Goal: Task Accomplishment & Management: Manage account settings

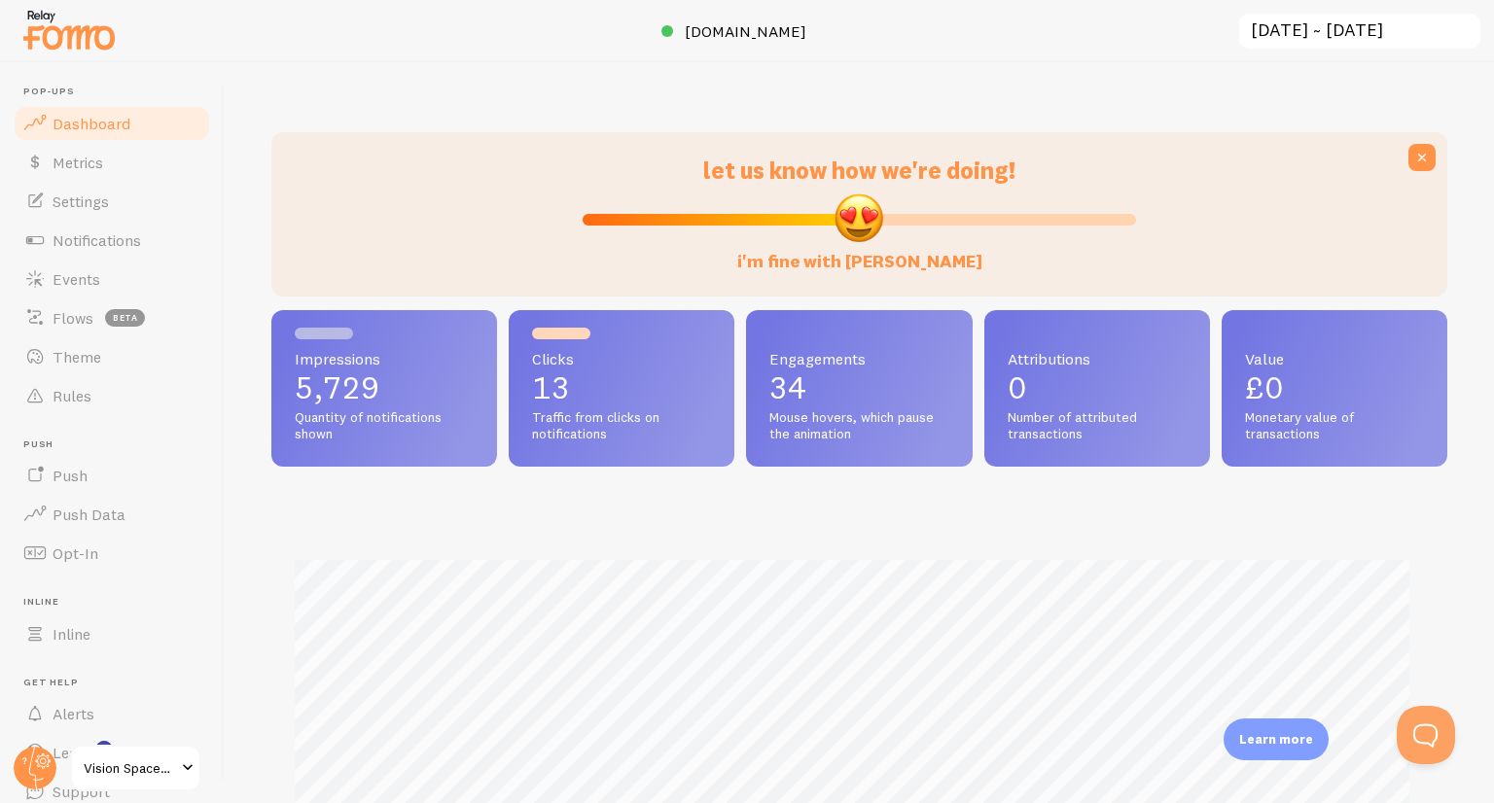
click at [1405, 32] on input "[DATE] ~ [DATE]" at bounding box center [1359, 32] width 245 height 40
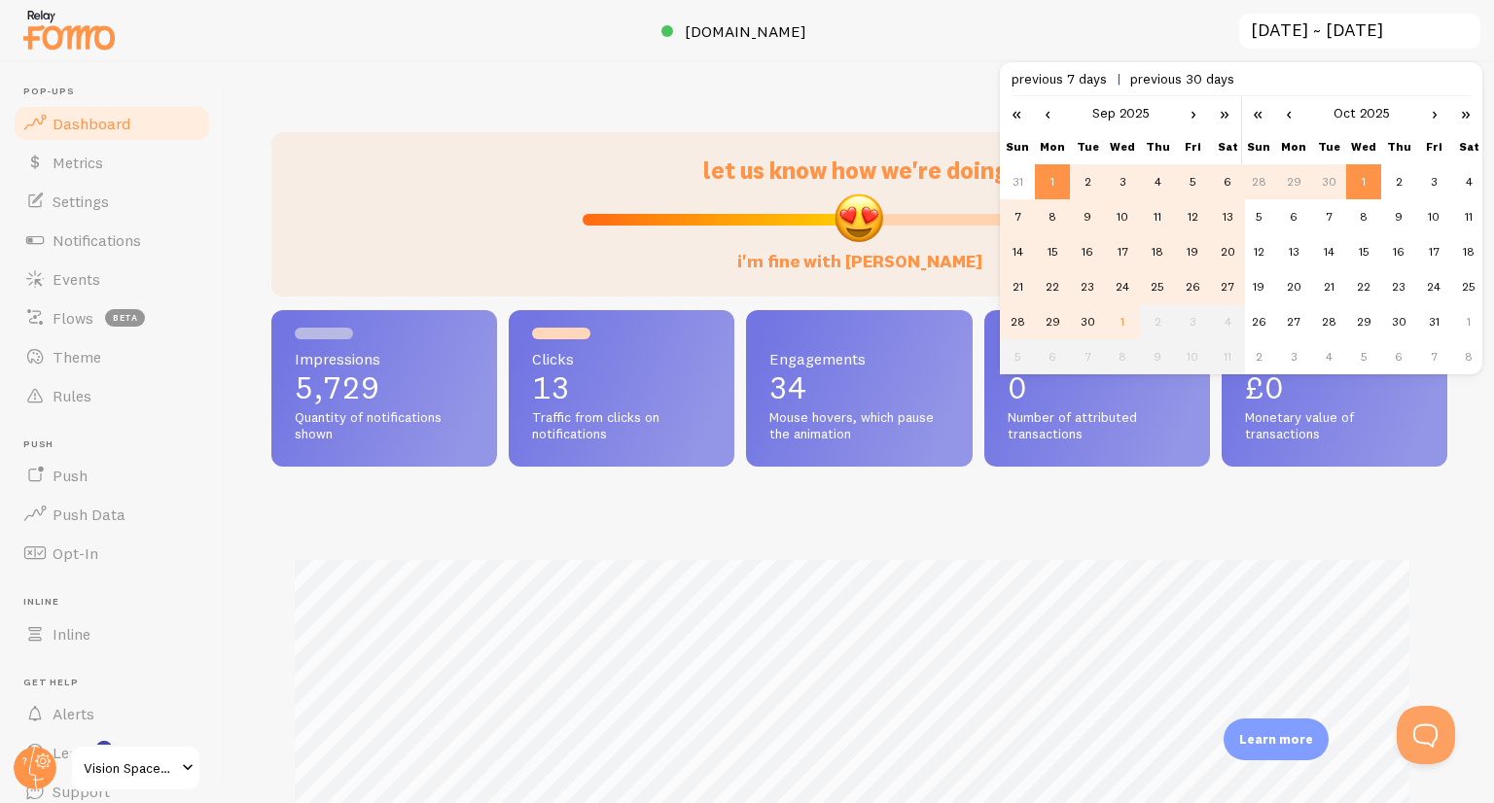
click at [519, 62] on div "let us know how we're doing! i'm fine with [PERSON_NAME] Impressions 5,729 Quan…" at bounding box center [859, 432] width 1269 height 741
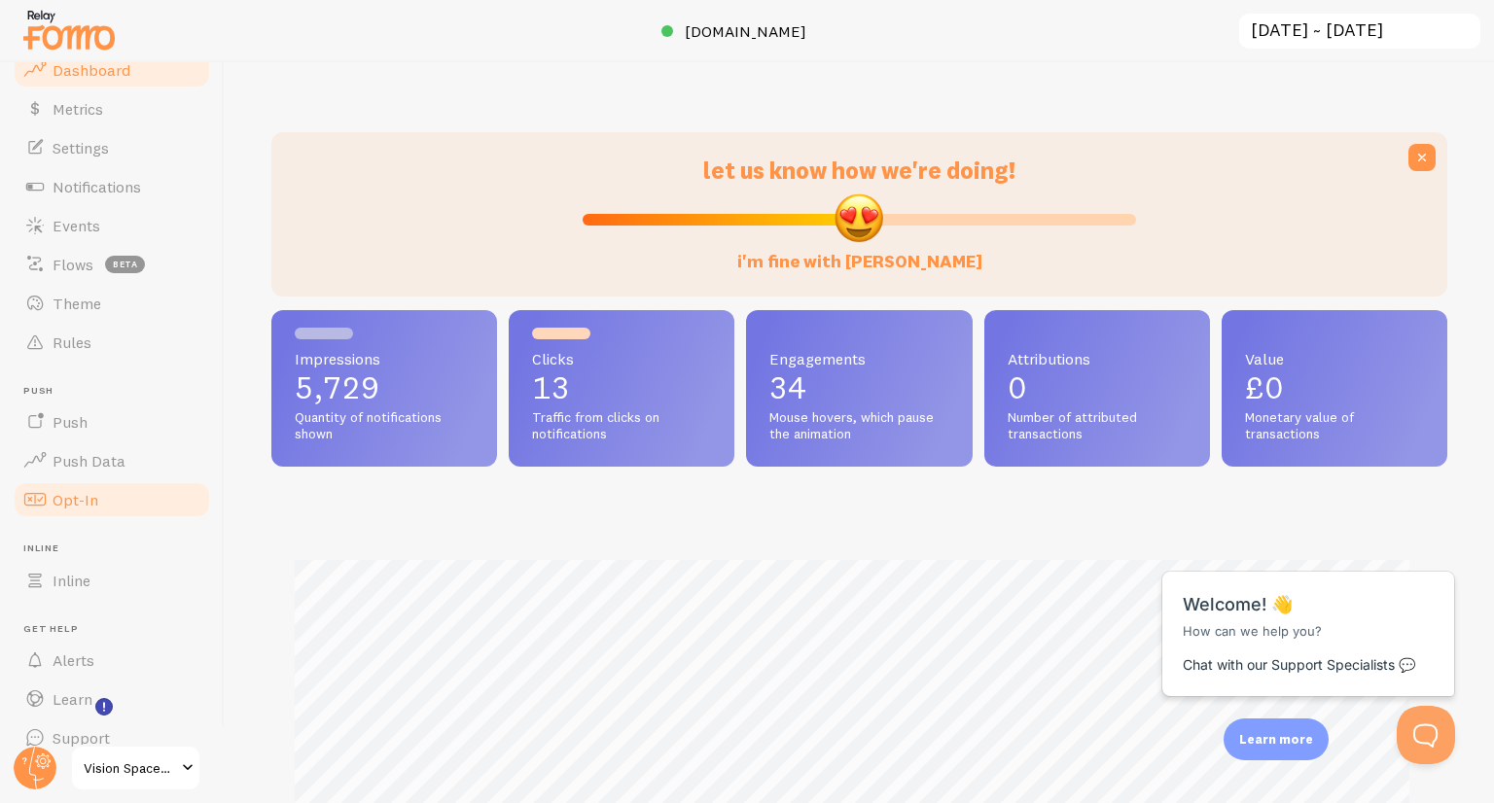
scroll to position [78, 0]
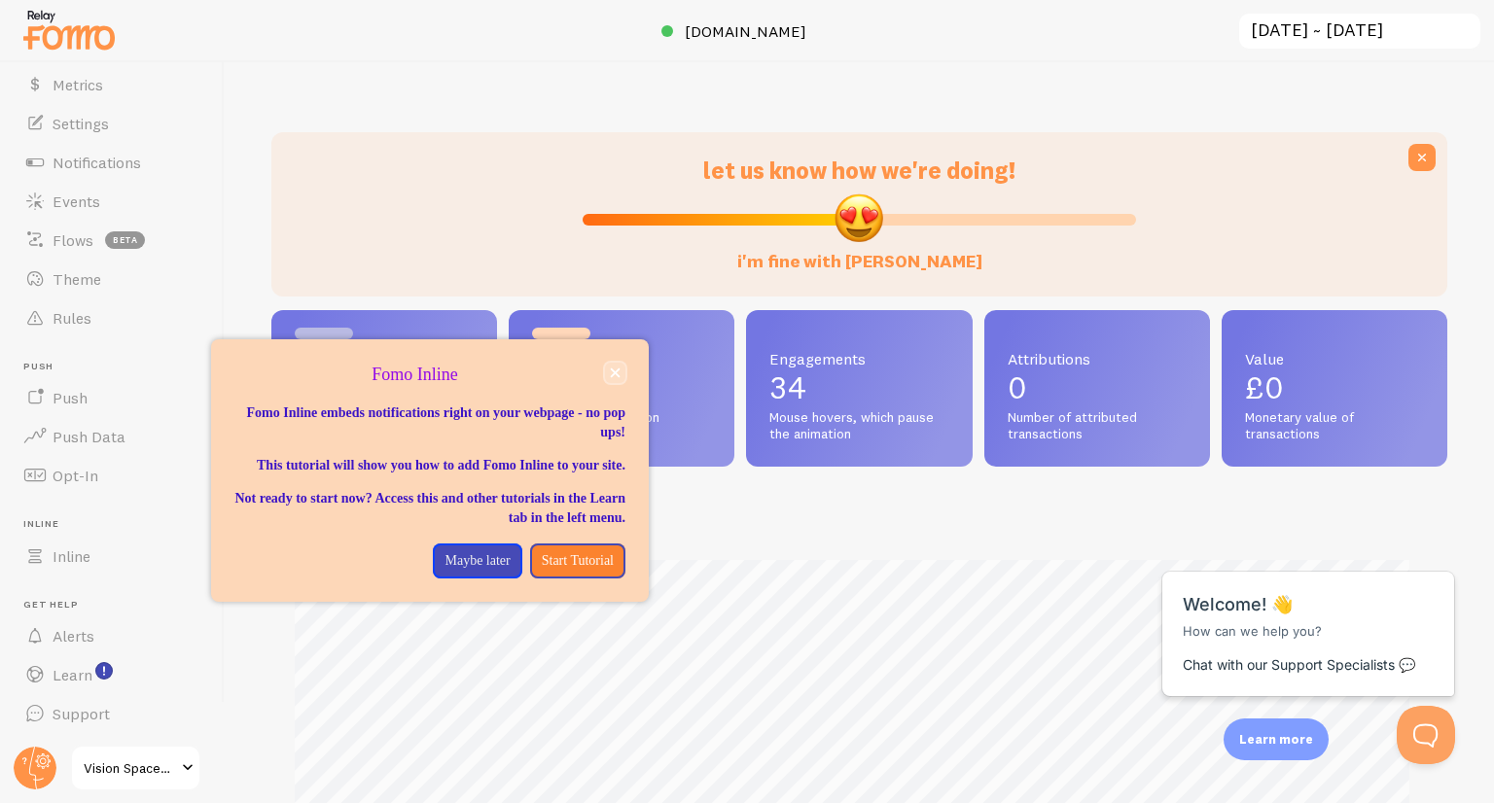
click at [615, 378] on button "close," at bounding box center [615, 373] width 20 height 20
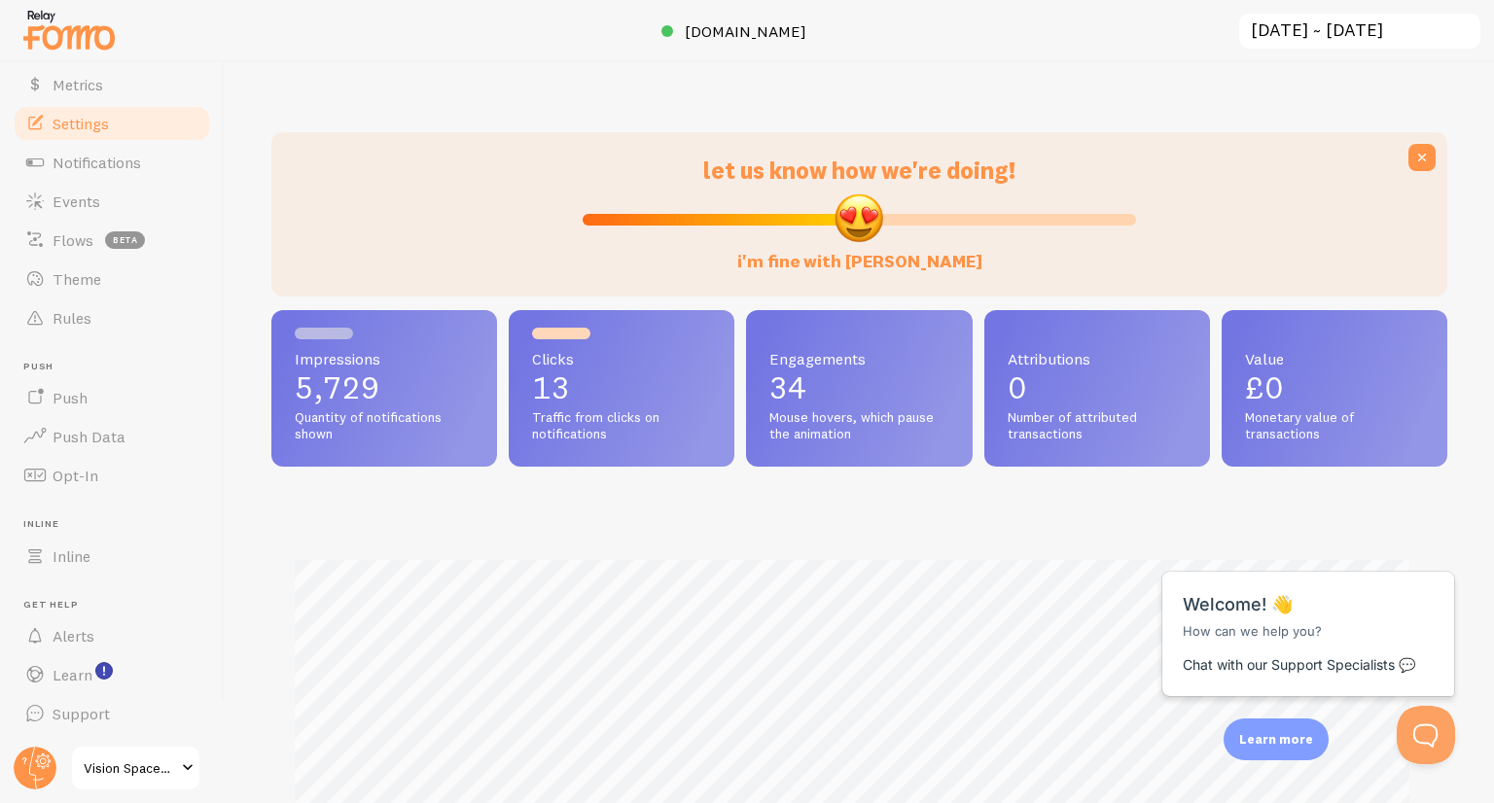
click at [89, 118] on span "Settings" at bounding box center [81, 123] width 56 height 19
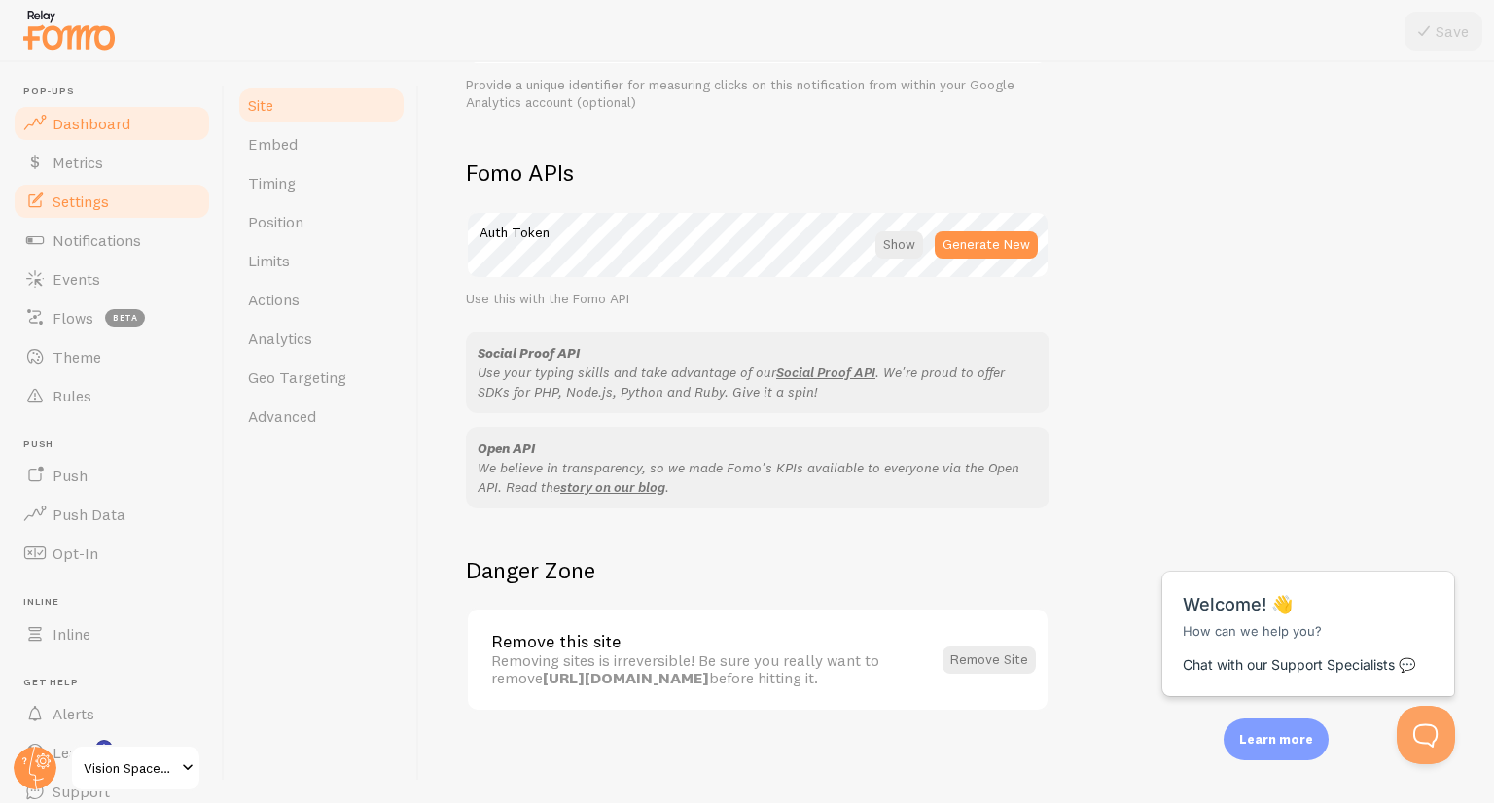
click at [109, 125] on span "Dashboard" at bounding box center [92, 123] width 78 height 19
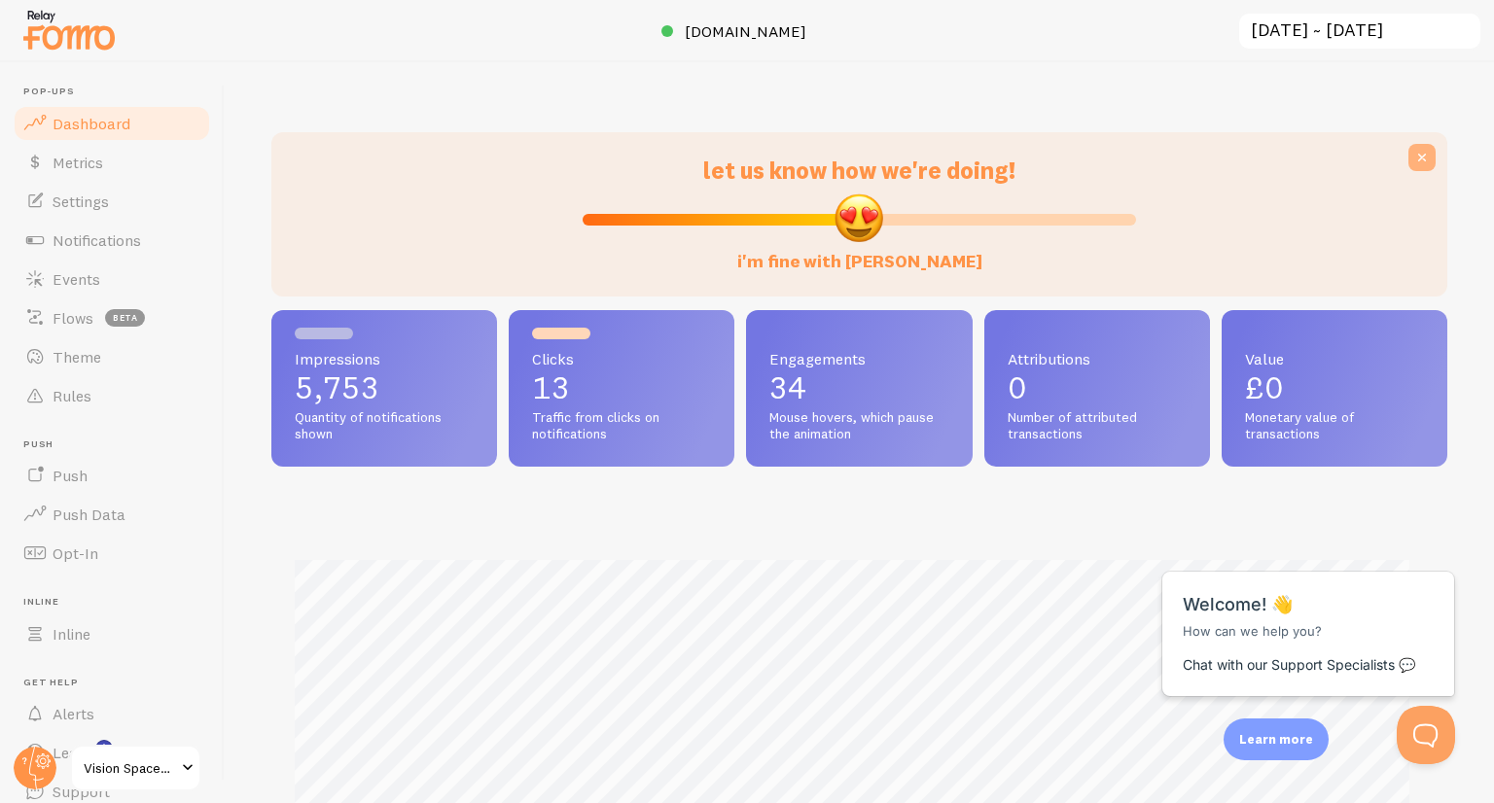
click at [1412, 153] on icon at bounding box center [1421, 157] width 19 height 19
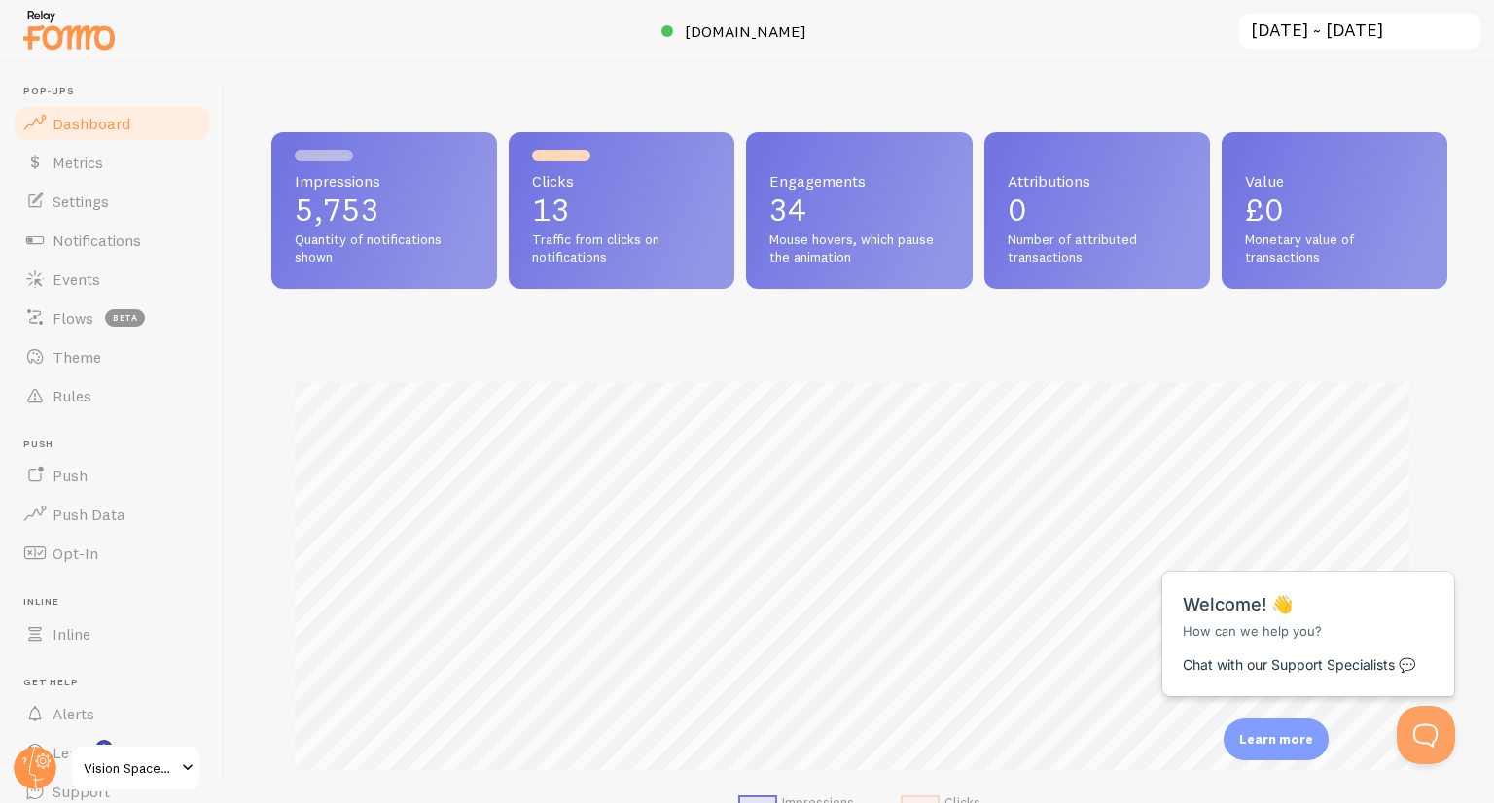
click at [1341, 26] on input "[DATE] ~ [DATE]" at bounding box center [1359, 32] width 245 height 40
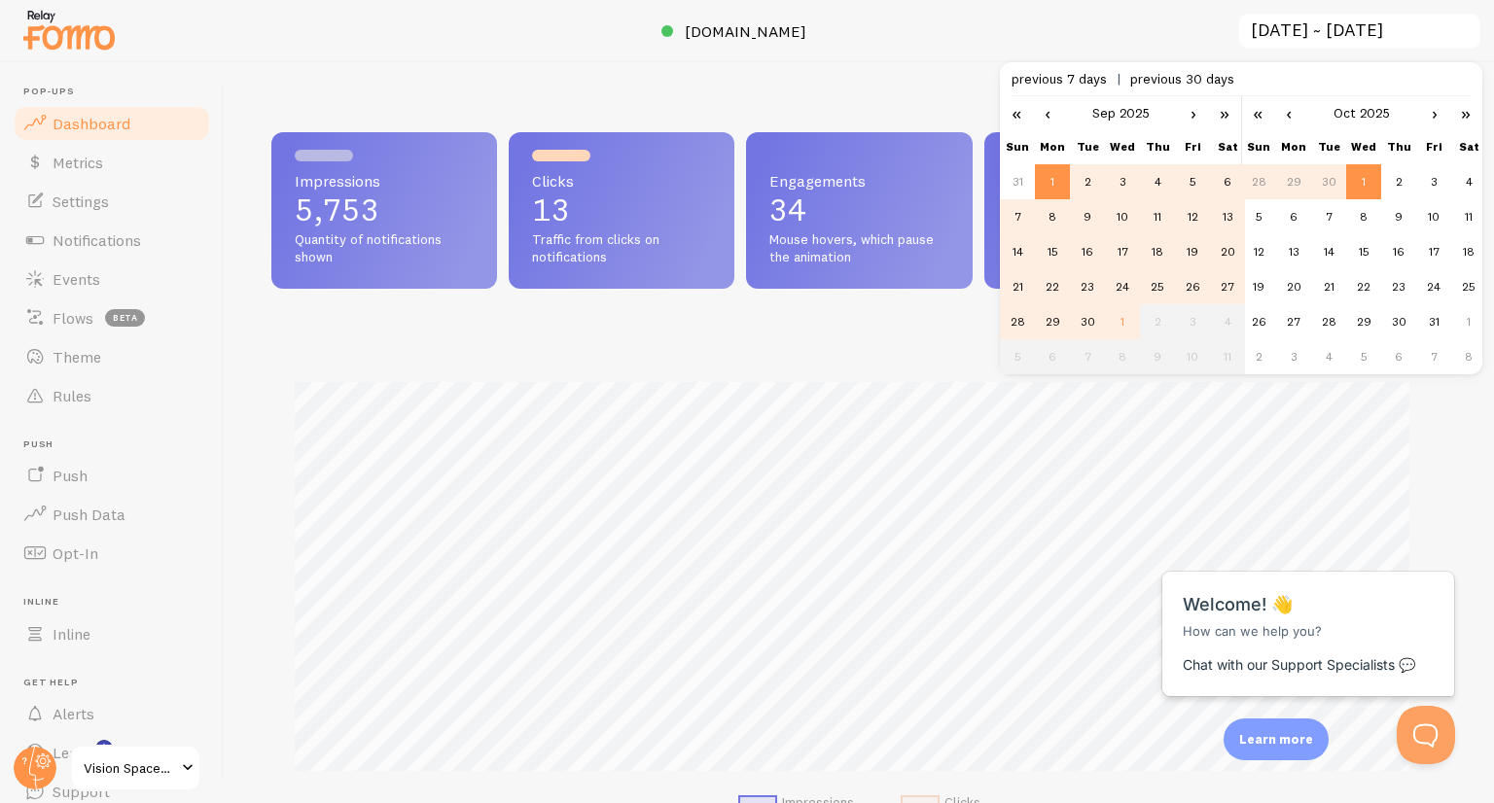
click at [801, 78] on div "Impressions 5,753 Quantity of notifications shown Clicks 13 Traffic from clicks…" at bounding box center [859, 432] width 1269 height 741
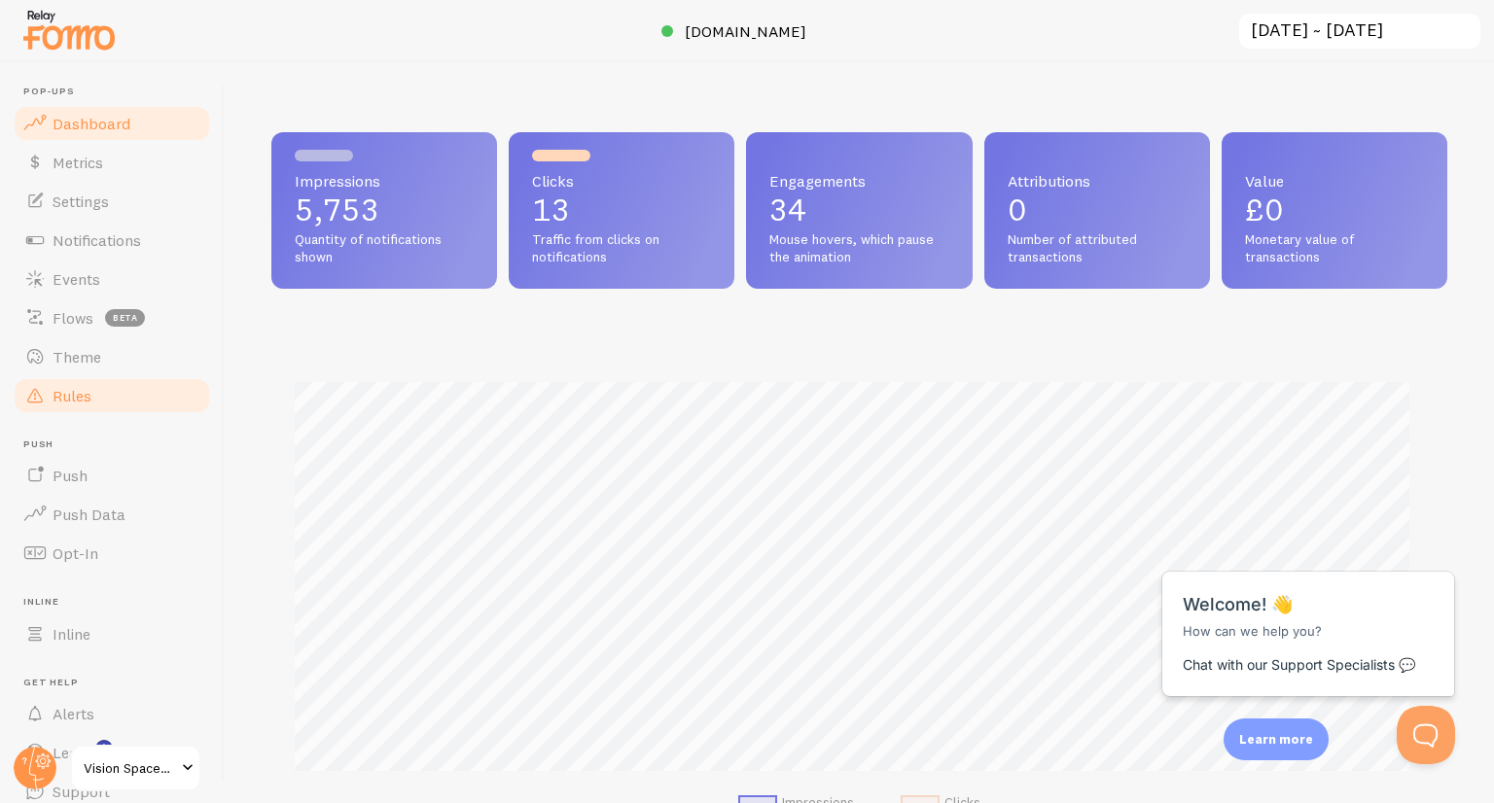
click at [93, 398] on link "Rules" at bounding box center [112, 395] width 200 height 39
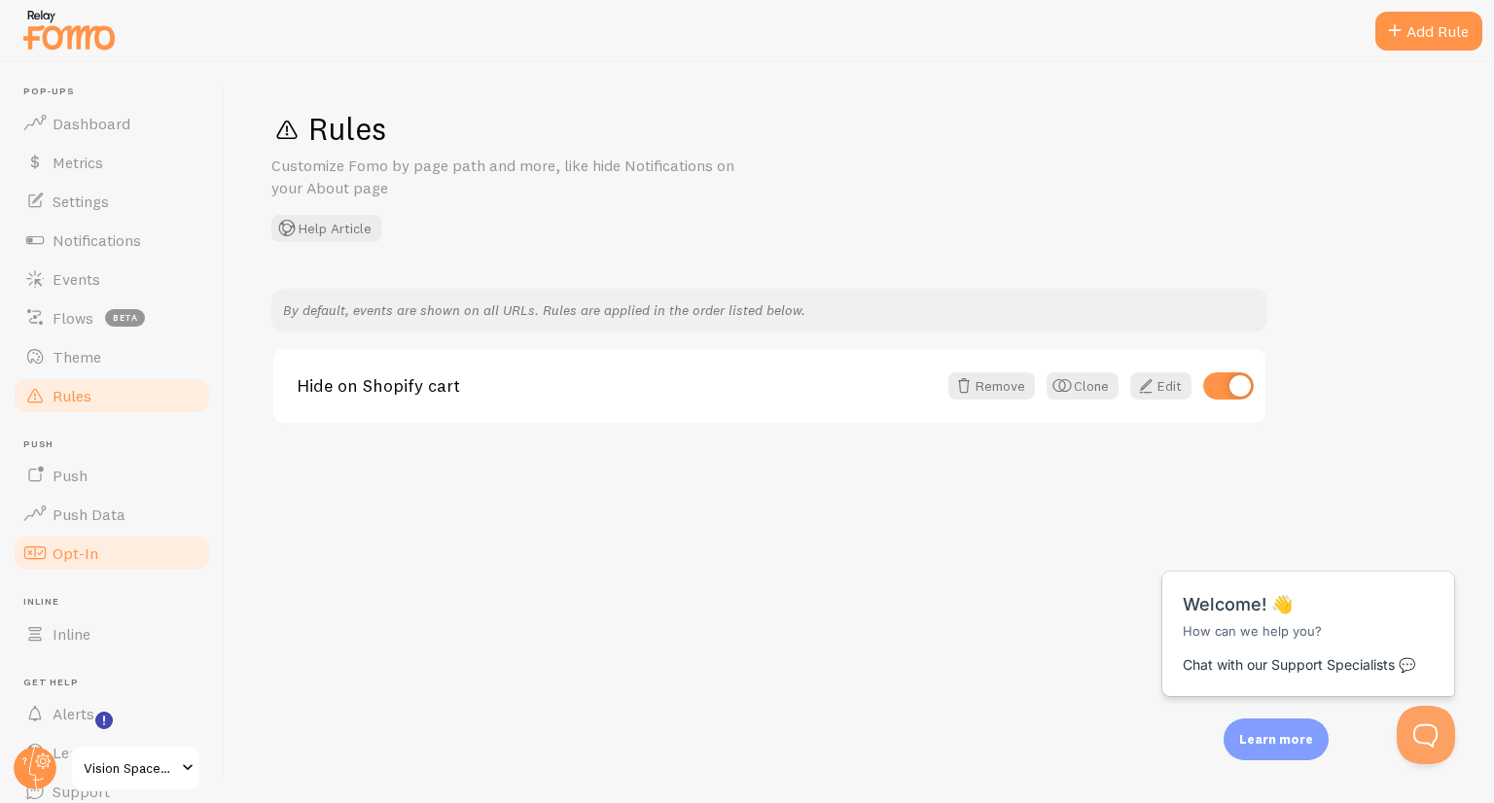
scroll to position [78, 0]
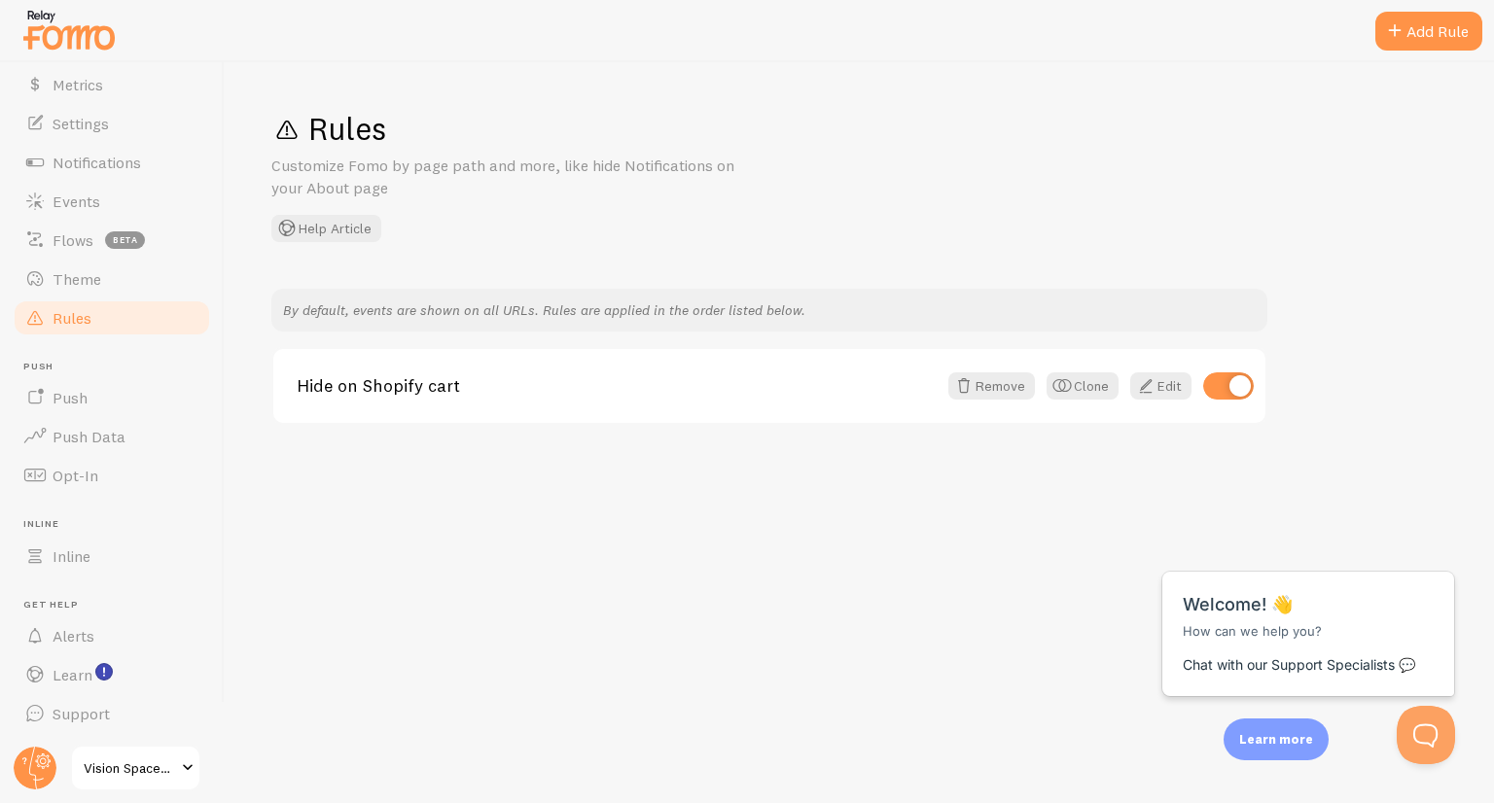
click at [177, 765] on span at bounding box center [187, 768] width 23 height 23
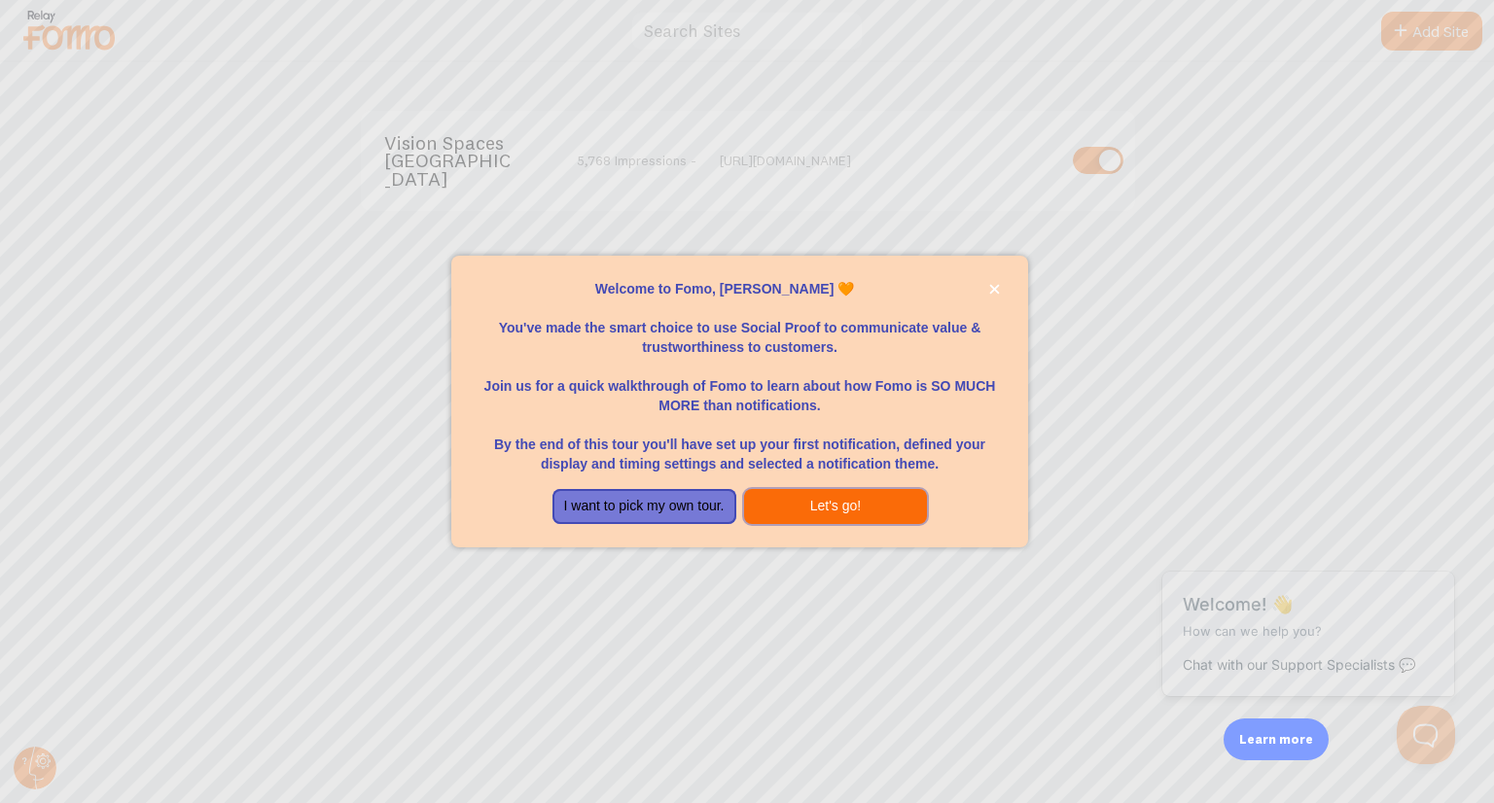
click at [872, 509] on button "Let's go!" at bounding box center [836, 506] width 184 height 35
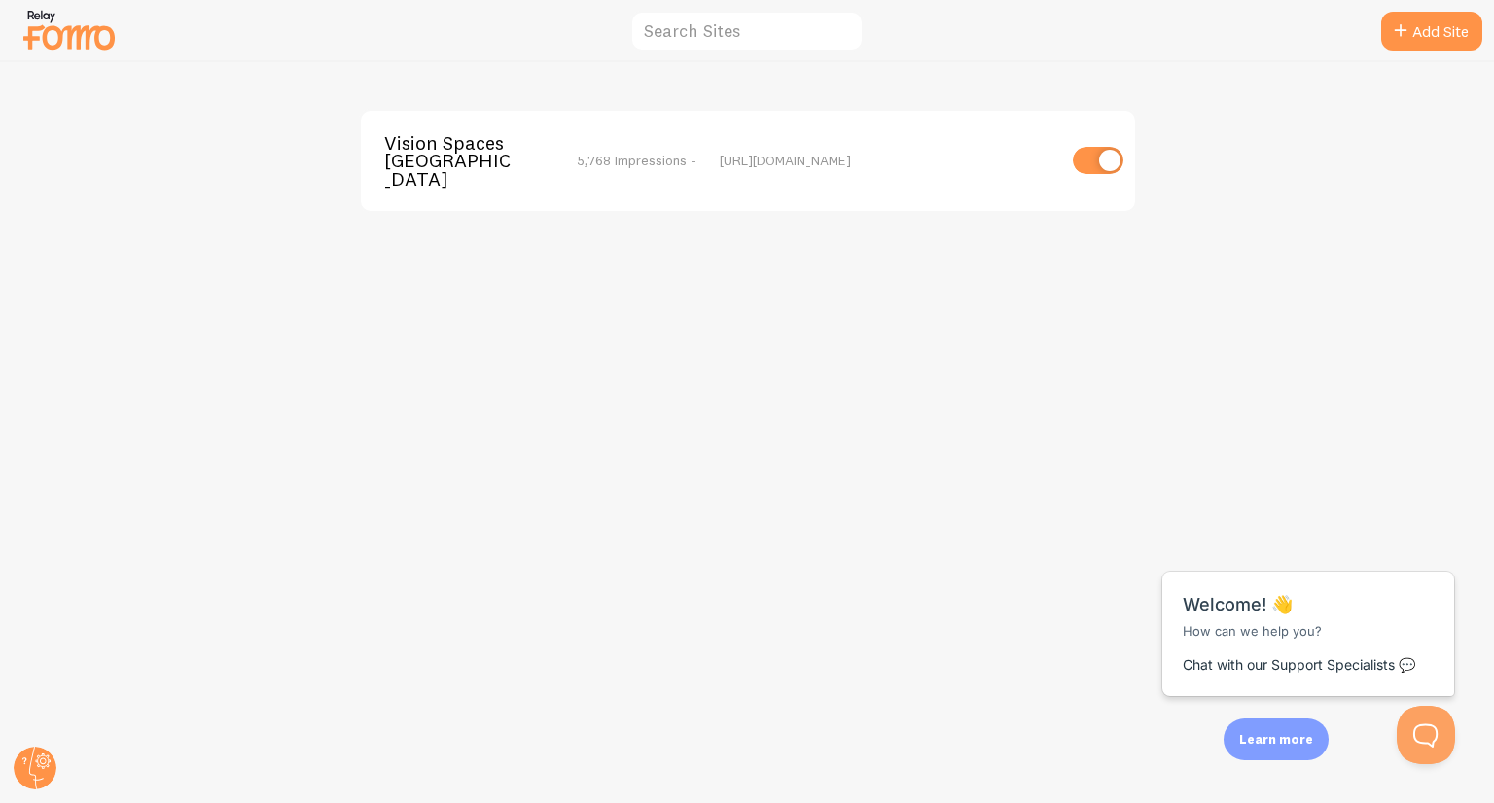
click at [1110, 154] on input "checkbox" at bounding box center [1098, 160] width 51 height 27
checkbox input "false"
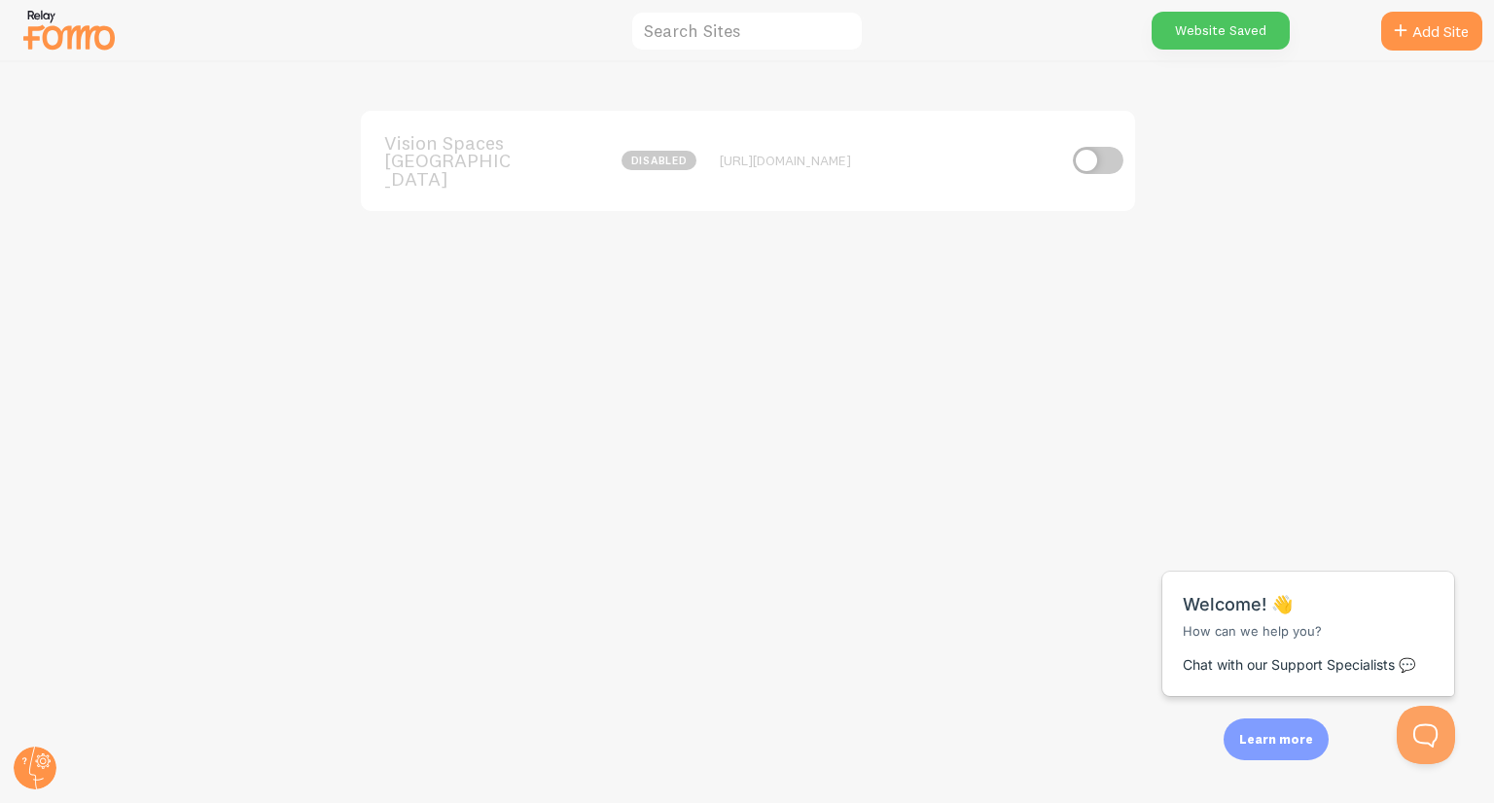
click at [82, 44] on img at bounding box center [68, 30] width 97 height 50
